Goal: Transaction & Acquisition: Purchase product/service

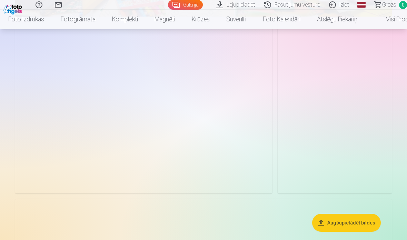
scroll to position [1311, 0]
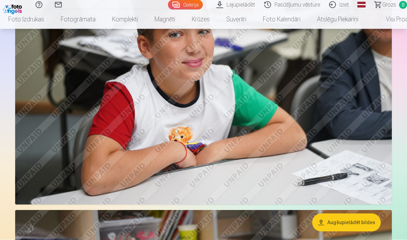
click at [228, 168] on img at bounding box center [203, 79] width 377 height 251
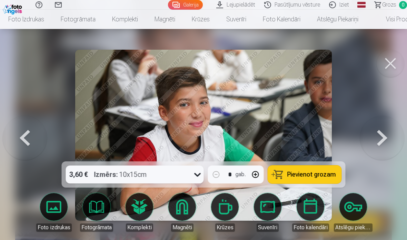
click at [301, 174] on span "Pievienot grozam" at bounding box center [311, 174] width 49 height 6
click at [386, 65] on button at bounding box center [391, 64] width 28 height 28
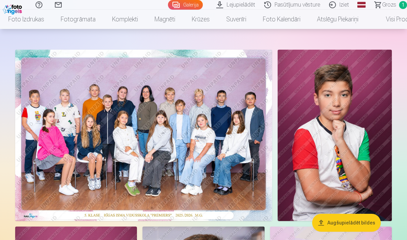
click at [188, 181] on img at bounding box center [143, 135] width 257 height 171
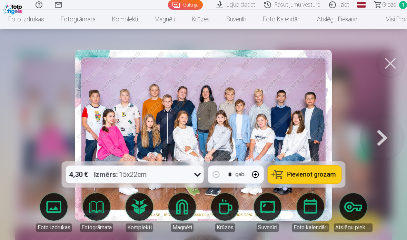
scroll to position [54, 0]
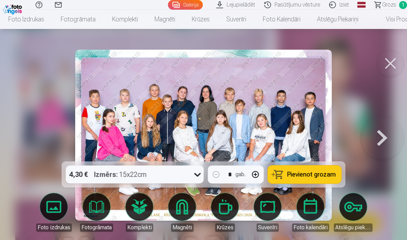
click at [309, 175] on span "Pievienot grozam" at bounding box center [311, 174] width 49 height 6
click at [390, 67] on button at bounding box center [391, 64] width 28 height 28
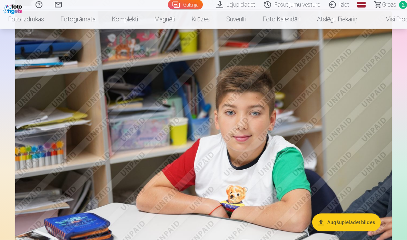
scroll to position [1742, 0]
click at [264, 228] on img at bounding box center [203, 136] width 377 height 251
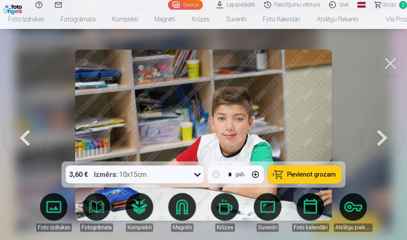
click at [291, 176] on span "Pievienot grozam" at bounding box center [311, 174] width 49 height 6
click at [349, 112] on div at bounding box center [203, 120] width 407 height 240
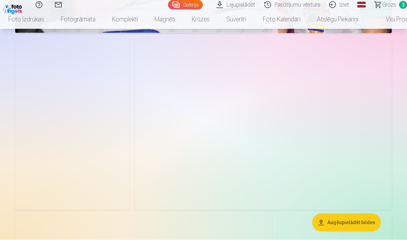
scroll to position [2146, 0]
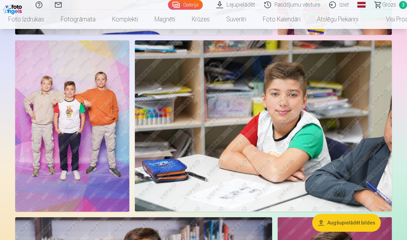
click at [90, 148] on img at bounding box center [72, 125] width 114 height 171
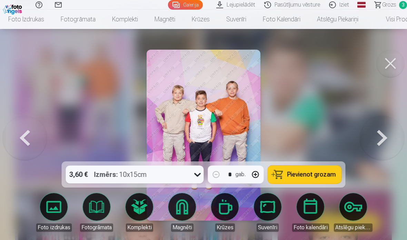
click at [295, 176] on span "Pievienot grozam" at bounding box center [311, 174] width 49 height 6
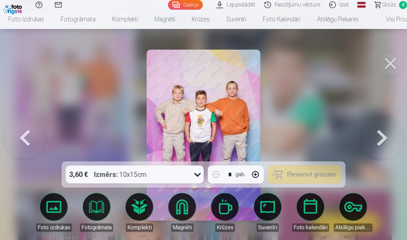
click at [391, 57] on button at bounding box center [391, 64] width 28 height 28
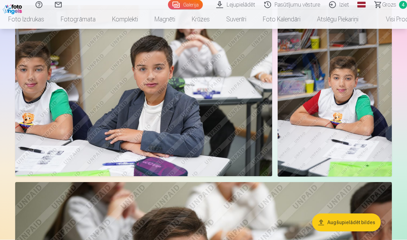
scroll to position [1283, 0]
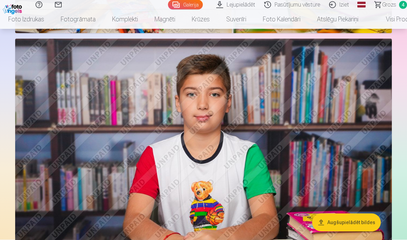
click at [232, 171] on img at bounding box center [203, 164] width 377 height 251
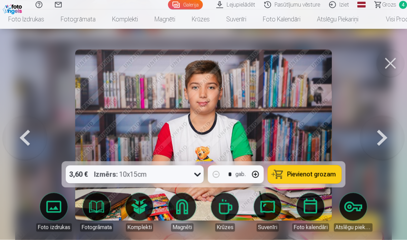
scroll to position [1052, 0]
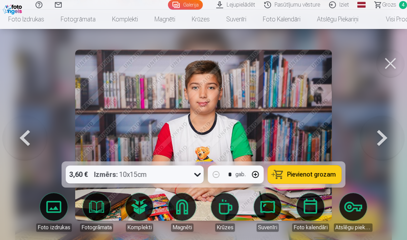
click at [386, 65] on button at bounding box center [391, 64] width 28 height 28
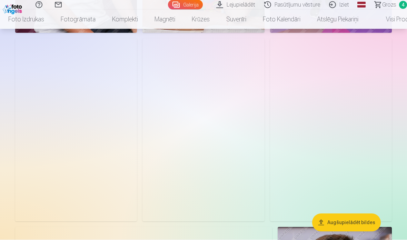
scroll to position [350, 0]
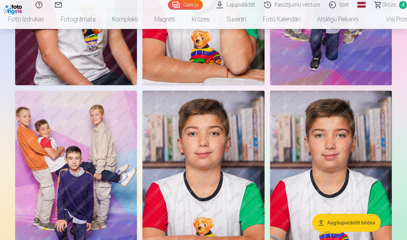
click at [102, 188] on img at bounding box center [76, 182] width 122 height 183
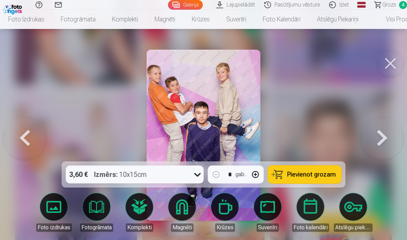
click at [303, 176] on span "Pievienot grozam" at bounding box center [311, 174] width 49 height 6
click at [392, 6] on span "Grozs" at bounding box center [389, 5] width 14 height 8
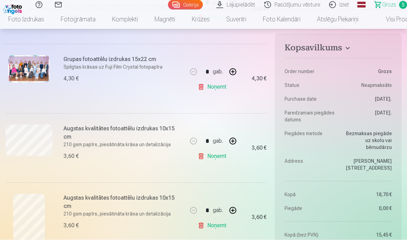
scroll to position [202, 0]
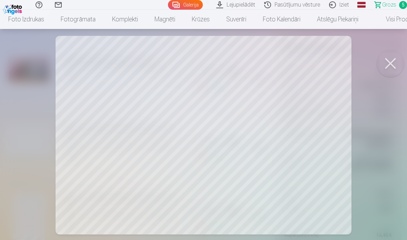
click at [388, 66] on button at bounding box center [391, 64] width 28 height 28
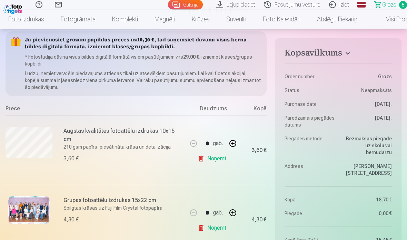
scroll to position [0, 0]
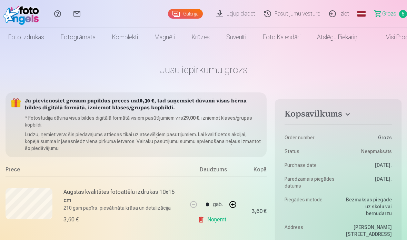
click at [384, 14] on span "Grozs" at bounding box center [389, 14] width 14 height 8
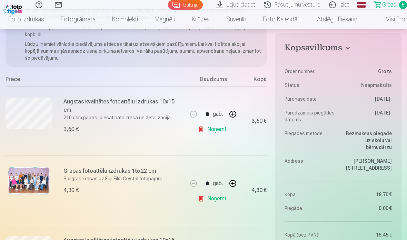
scroll to position [97, 0]
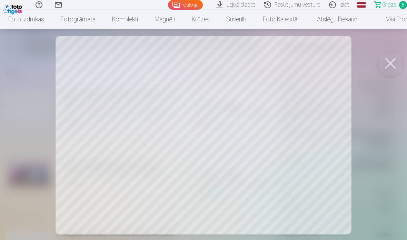
click at [388, 66] on button at bounding box center [391, 64] width 28 height 28
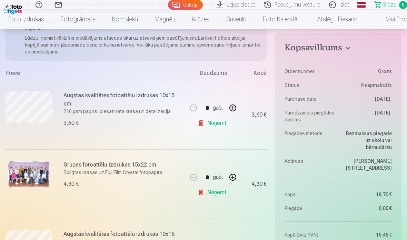
click at [26, 175] on img at bounding box center [28, 175] width 41 height 28
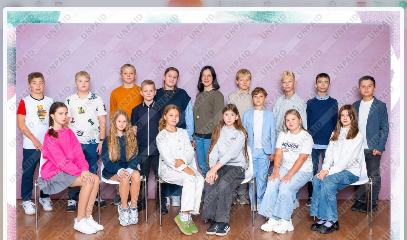
click at [51, 216] on img at bounding box center [203, 142] width 393 height 263
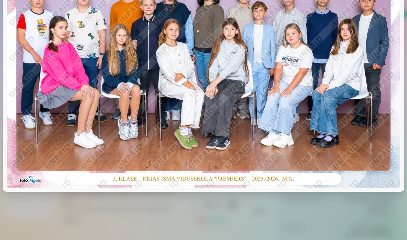
scroll to position [86, 0]
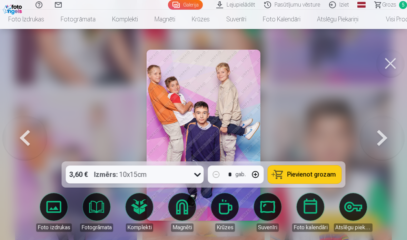
click at [385, 65] on button at bounding box center [391, 64] width 28 height 28
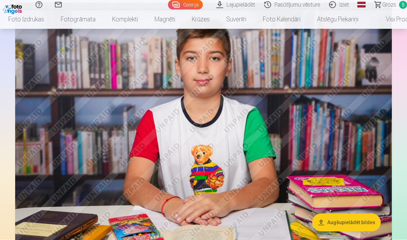
scroll to position [1060, 0]
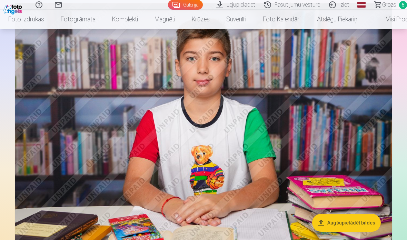
click at [302, 165] on img at bounding box center [203, 128] width 377 height 251
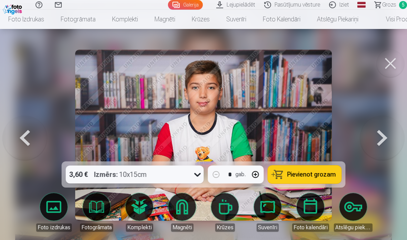
scroll to position [1088, 0]
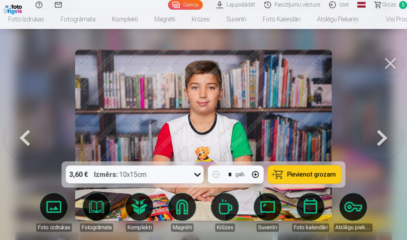
click at [301, 175] on span "Pievienot grozam" at bounding box center [311, 174] width 49 height 6
click at [383, 5] on span "Grozs" at bounding box center [389, 5] width 14 height 8
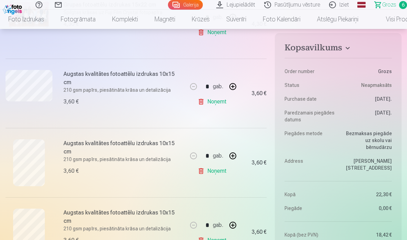
scroll to position [248, 0]
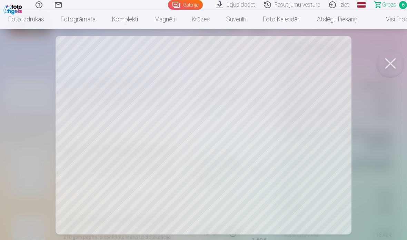
click at [388, 66] on button at bounding box center [391, 64] width 28 height 28
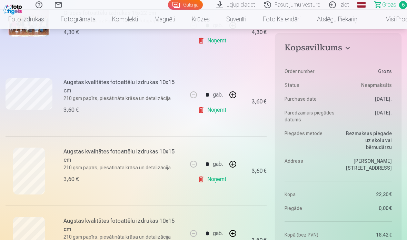
click at [200, 112] on link "Noņemt" at bounding box center [213, 110] width 31 height 14
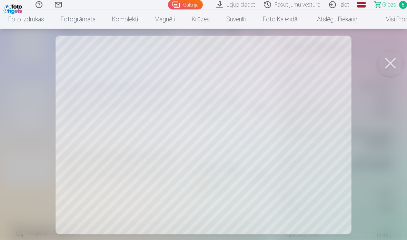
scroll to position [312, 0]
click at [392, 62] on button at bounding box center [391, 64] width 28 height 28
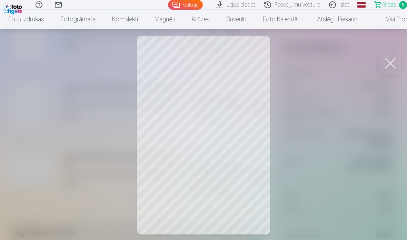
click at [394, 64] on button at bounding box center [391, 64] width 28 height 28
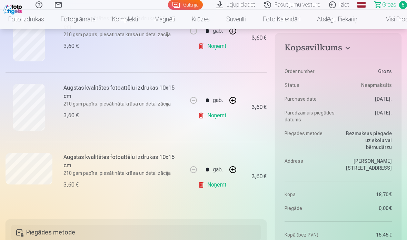
click at [199, 118] on link "Noņemt" at bounding box center [213, 116] width 31 height 14
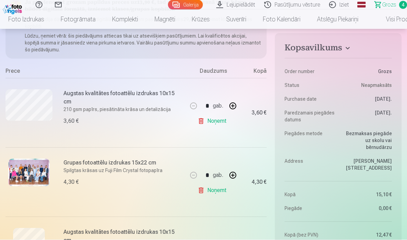
scroll to position [98, 0]
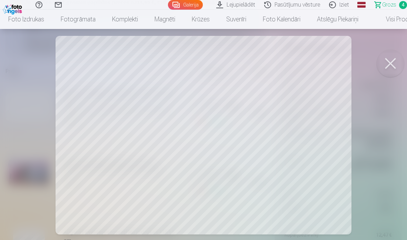
click at [381, 69] on button at bounding box center [391, 64] width 28 height 28
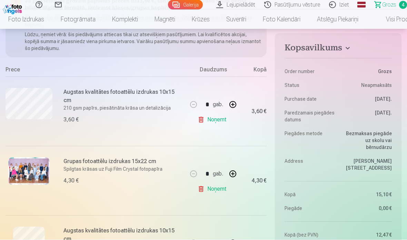
click at [233, 105] on button "button" at bounding box center [233, 105] width 17 height 17
type input "*"
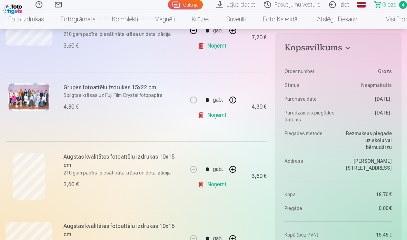
scroll to position [174, 0]
click at [31, 92] on img at bounding box center [28, 97] width 41 height 28
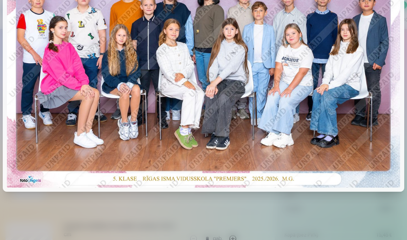
scroll to position [86, 0]
click at [368, 204] on div at bounding box center [203, 120] width 407 height 240
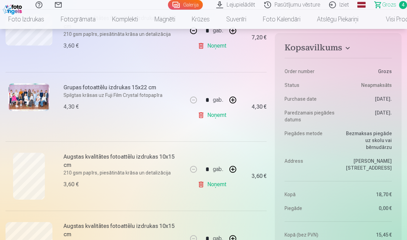
click at [372, 148] on dl "Order number Grozs Status Neapmaksāts Purchase date 13.10.2025. Paredzamais pie…" at bounding box center [338, 153] width 107 height 197
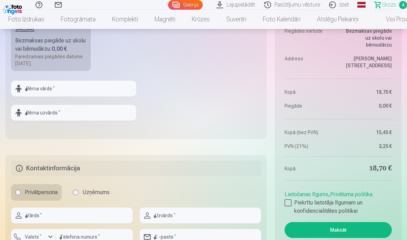
scroll to position [504, 0]
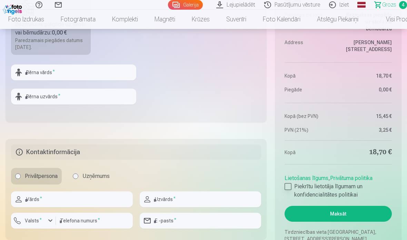
click at [289, 187] on div at bounding box center [288, 186] width 7 height 7
click at [345, 216] on button "Maksāt" at bounding box center [338, 214] width 107 height 16
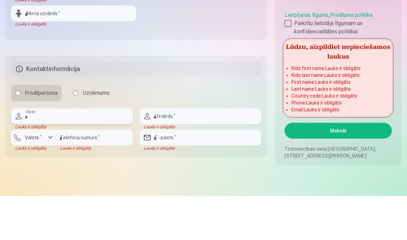
scroll to position [550, 0]
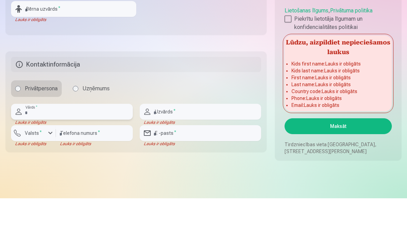
click at [42, 146] on input "text" at bounding box center [72, 154] width 122 height 16
click at [62, 146] on input "text" at bounding box center [72, 154] width 122 height 16
click at [34, 146] on input "text" at bounding box center [72, 154] width 122 height 16
click at [91, 146] on input "text" at bounding box center [72, 154] width 122 height 16
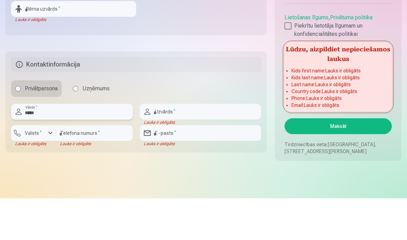
type input "*****"
click at [183, 146] on input "text" at bounding box center [201, 154] width 122 height 16
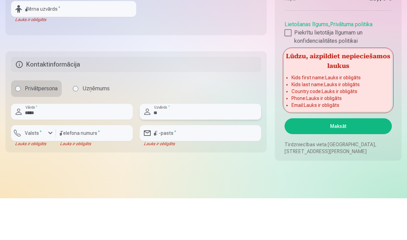
type input "*"
type input "******"
click at [33, 171] on label "Valsts *" at bounding box center [33, 174] width 22 height 7
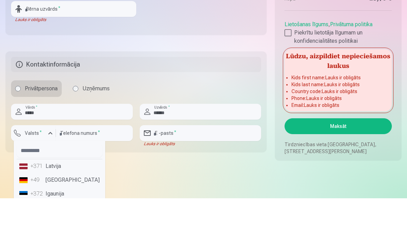
scroll to position [592, 0]
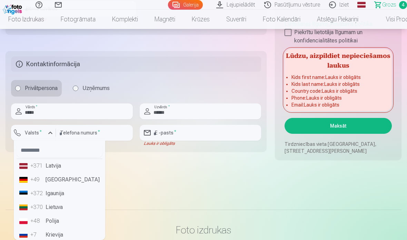
click at [58, 166] on li "+371 Latvija" at bounding box center [60, 166] width 86 height 14
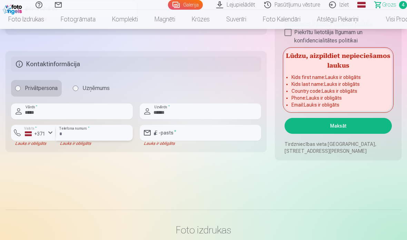
click at [83, 133] on input "number" at bounding box center [94, 133] width 77 height 16
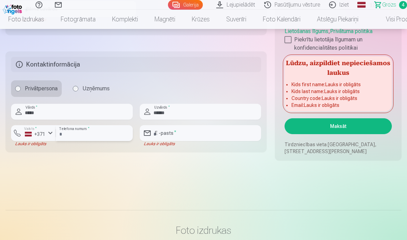
type input "********"
click at [174, 133] on input "email" at bounding box center [201, 133] width 122 height 16
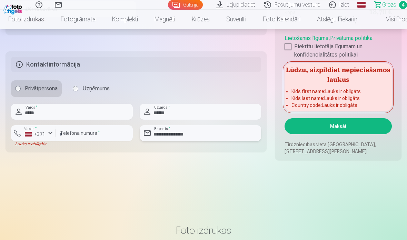
type input "**********"
click at [37, 136] on div "+371" at bounding box center [35, 134] width 21 height 7
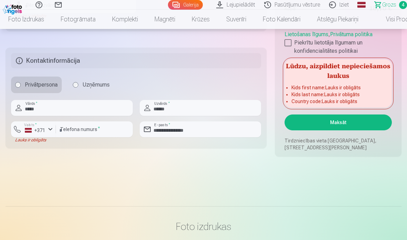
click at [355, 123] on button "Maksāt" at bounding box center [338, 123] width 107 height 16
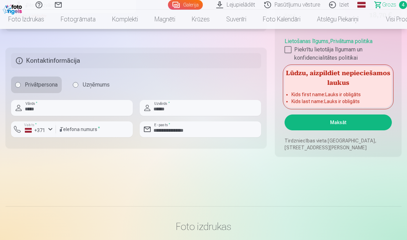
scroll to position [471, 0]
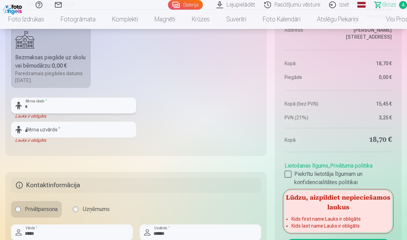
type input "*"
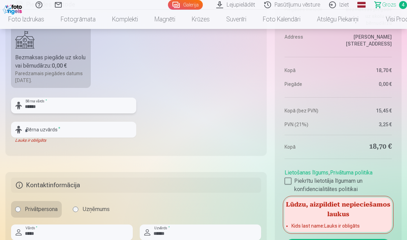
type input "******"
click at [80, 127] on input "text" at bounding box center [73, 130] width 125 height 16
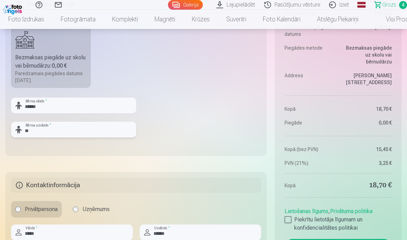
type input "***"
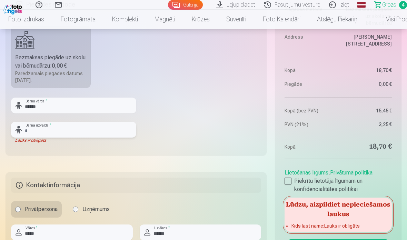
type input "*"
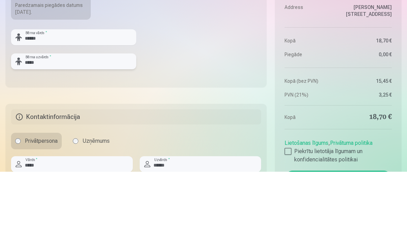
scroll to position [495, 0]
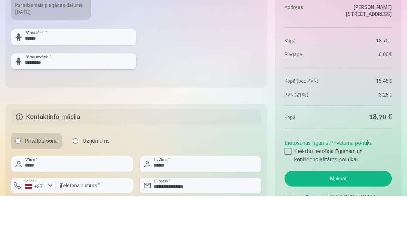
type input "*********"
click at [55, 73] on input "******" at bounding box center [73, 81] width 125 height 16
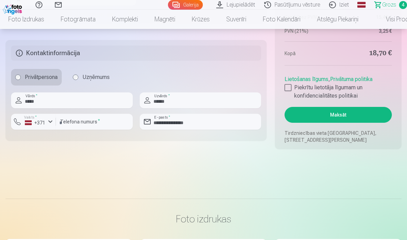
scroll to position [598, 0]
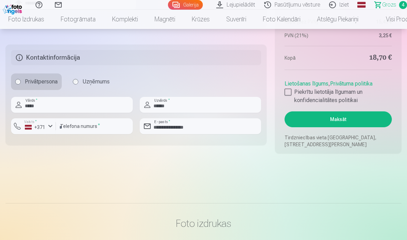
type input "*****"
click at [338, 123] on button "Maksāt" at bounding box center [338, 119] width 107 height 16
